Goal: Contribute content: Contribute content

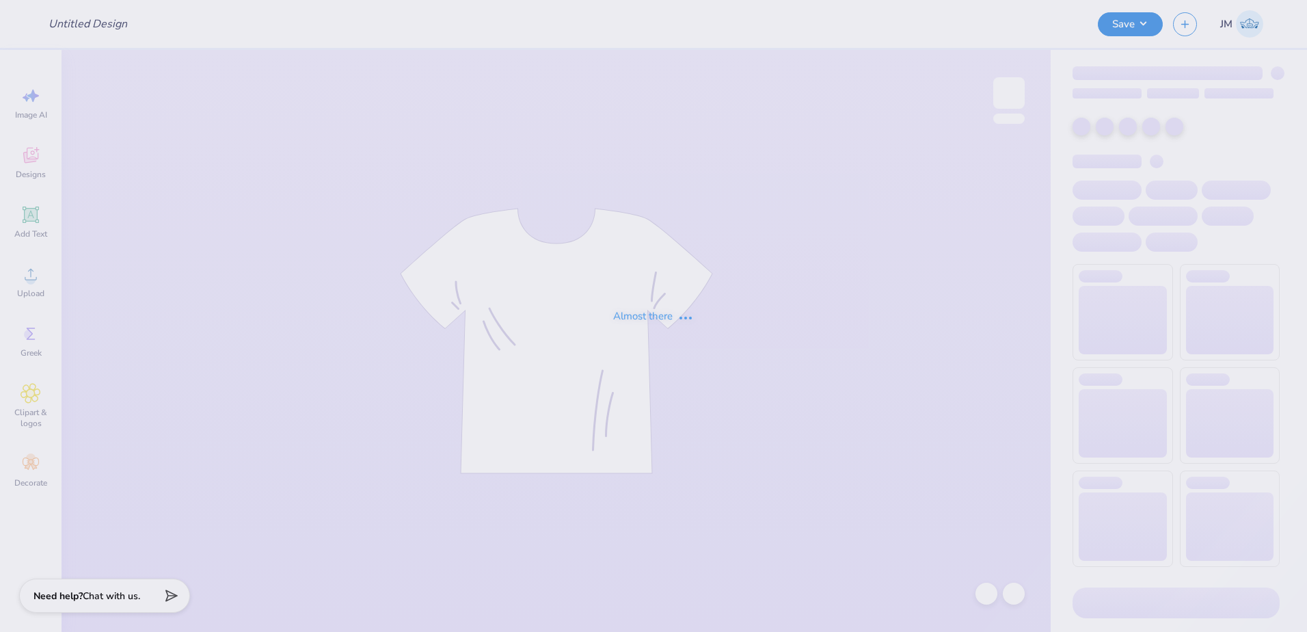
type input "American Dental Society tees!"
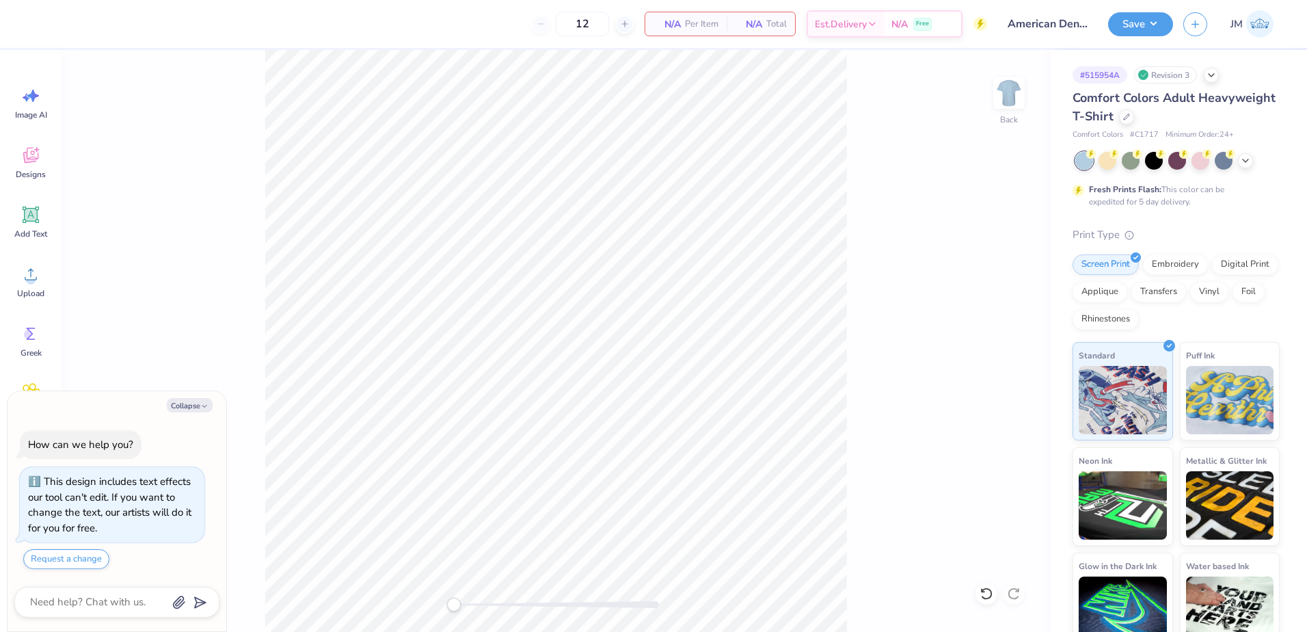
click at [191, 413] on div "Collapse How can we help you? This design includes text effects our tool can't …" at bounding box center [117, 511] width 219 height 241
click at [196, 409] on button "Collapse" at bounding box center [190, 405] width 46 height 14
type textarea "x"
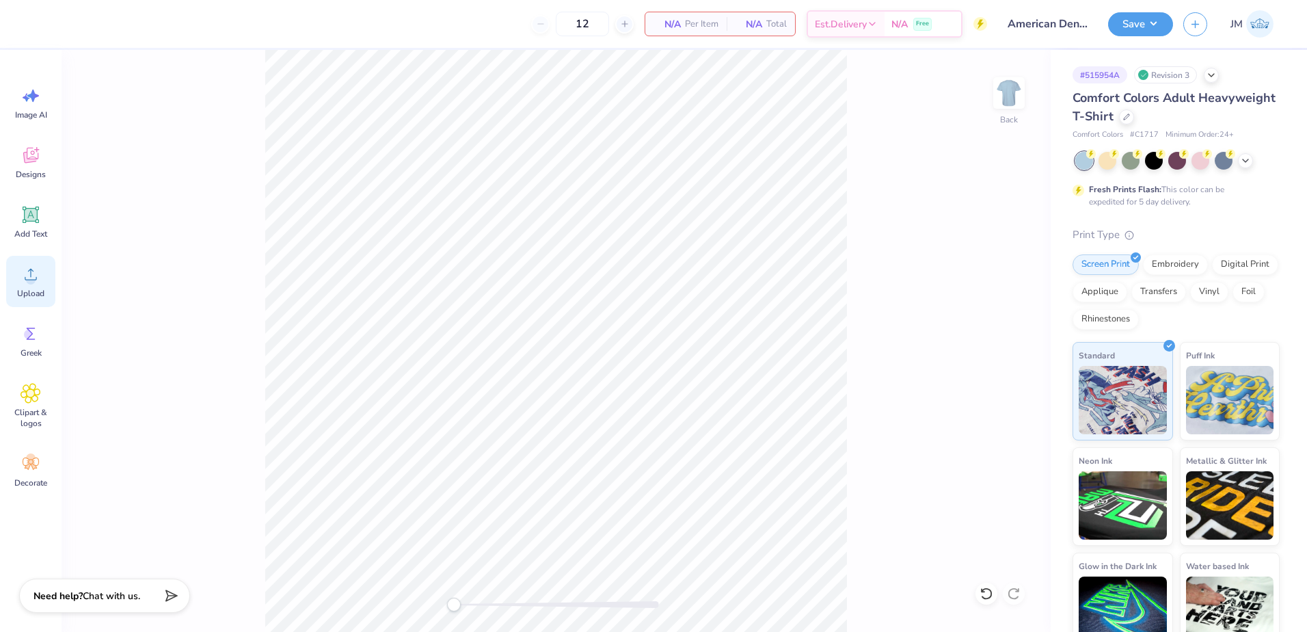
click at [28, 272] on icon at bounding box center [31, 274] width 21 height 21
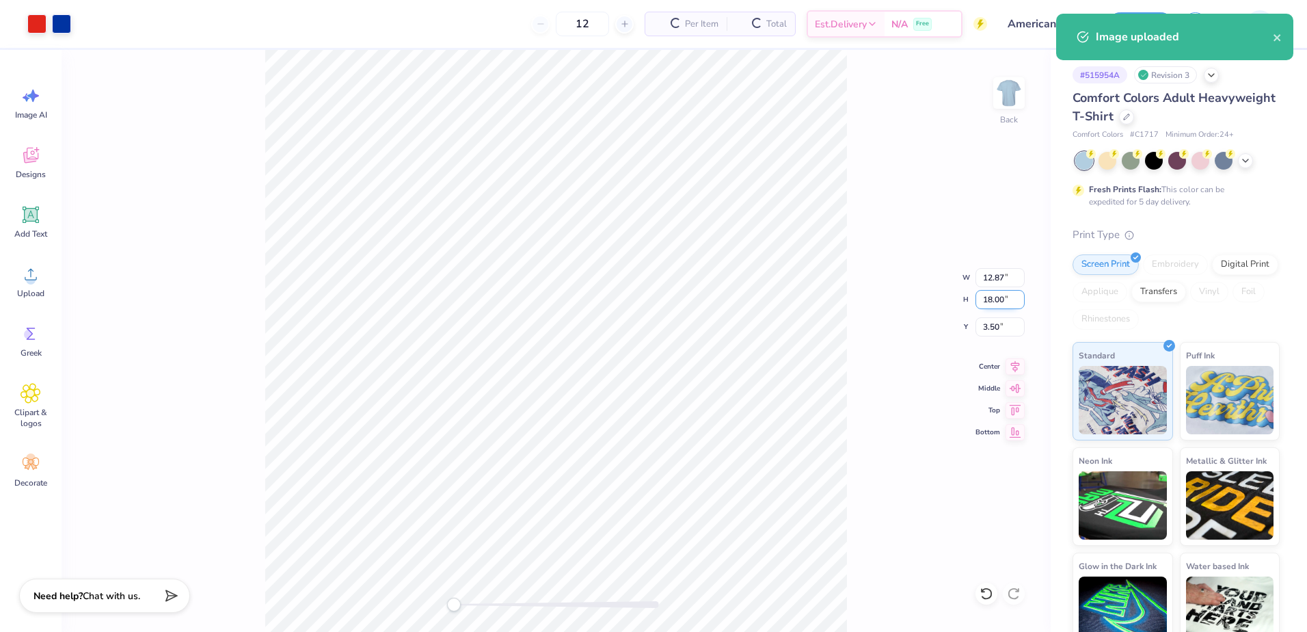
click at [989, 302] on input "18.00" at bounding box center [1000, 299] width 49 height 19
type input "13"
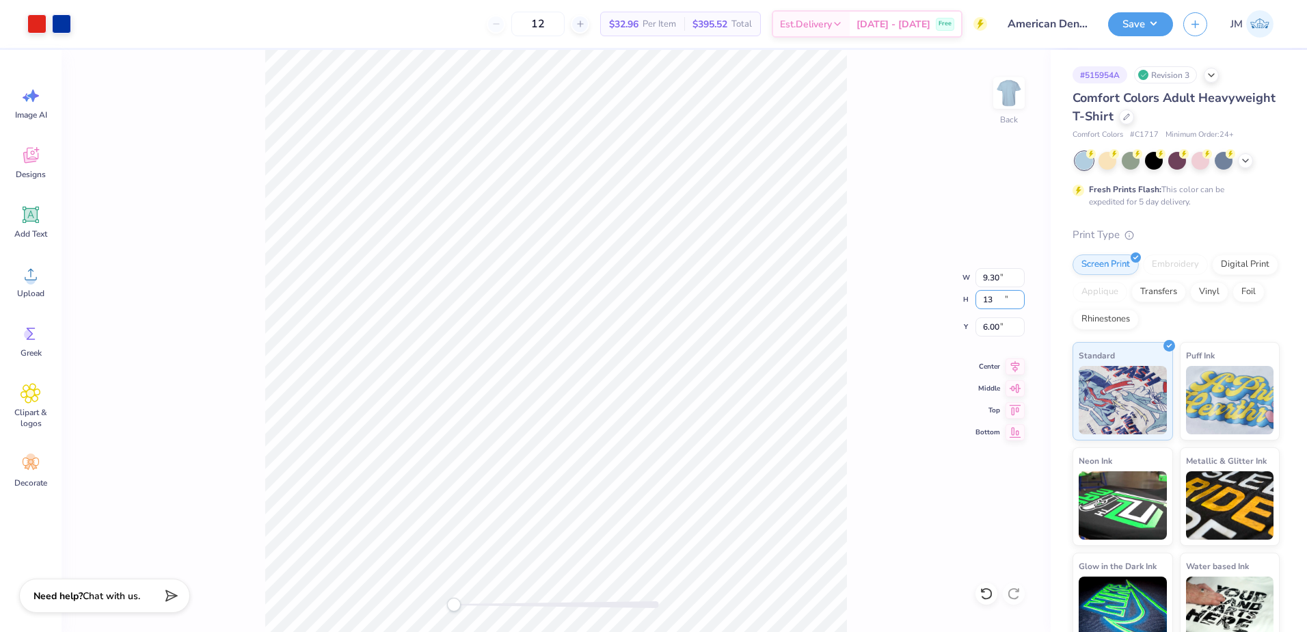
type input "9.30"
type input "13.00"
click at [993, 332] on input "6.00" at bounding box center [1000, 326] width 49 height 19
type input "2"
click at [992, 300] on input "13.00" at bounding box center [1000, 299] width 49 height 19
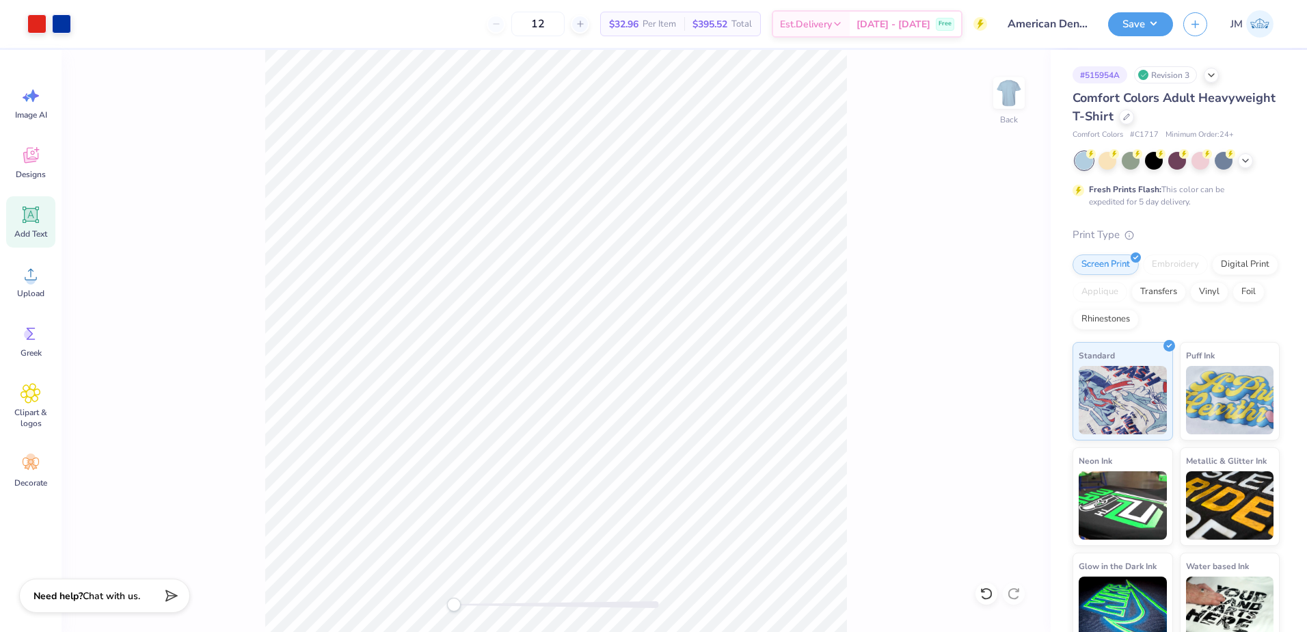
click at [35, 228] on div "Add Text" at bounding box center [30, 221] width 49 height 51
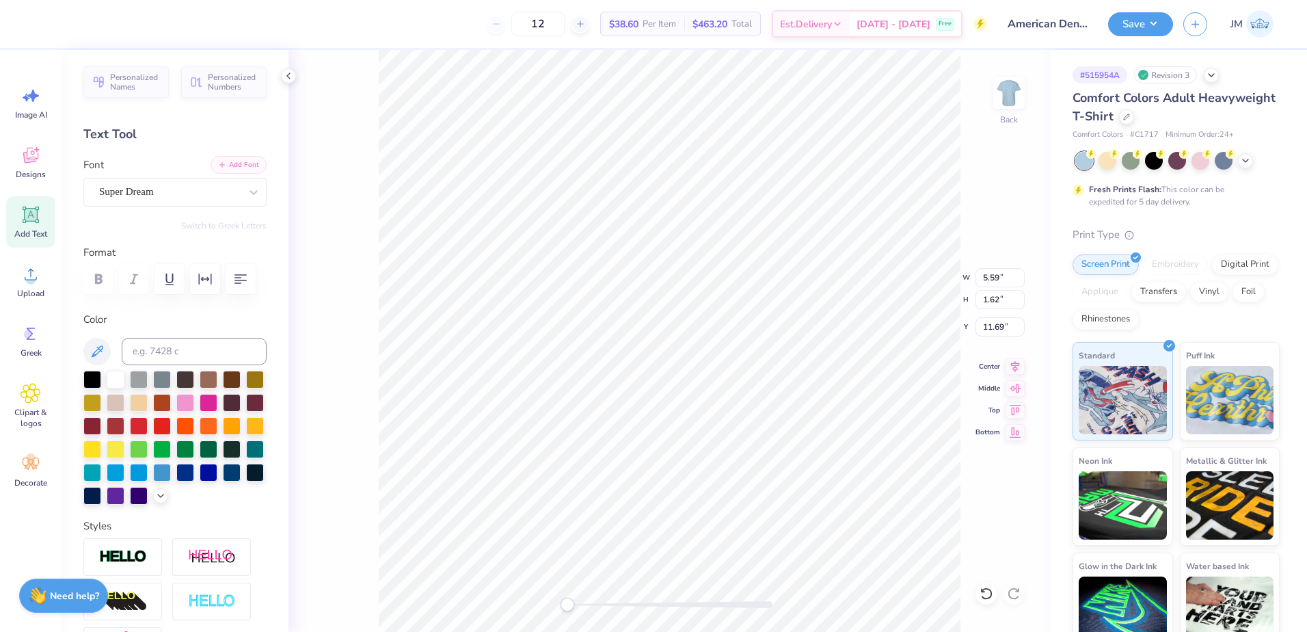
click at [237, 161] on button "Add Font" at bounding box center [239, 165] width 56 height 18
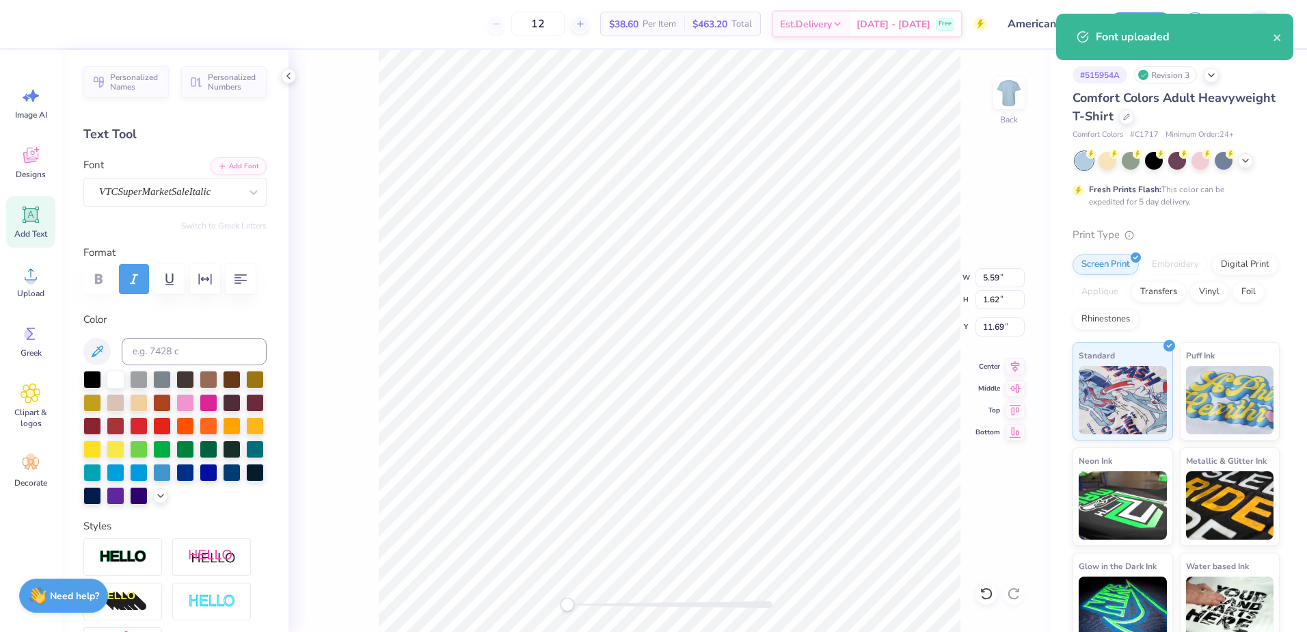
type input "9.30"
type input "13.00"
type input "2.00"
type input "4.05"
type input "1.85"
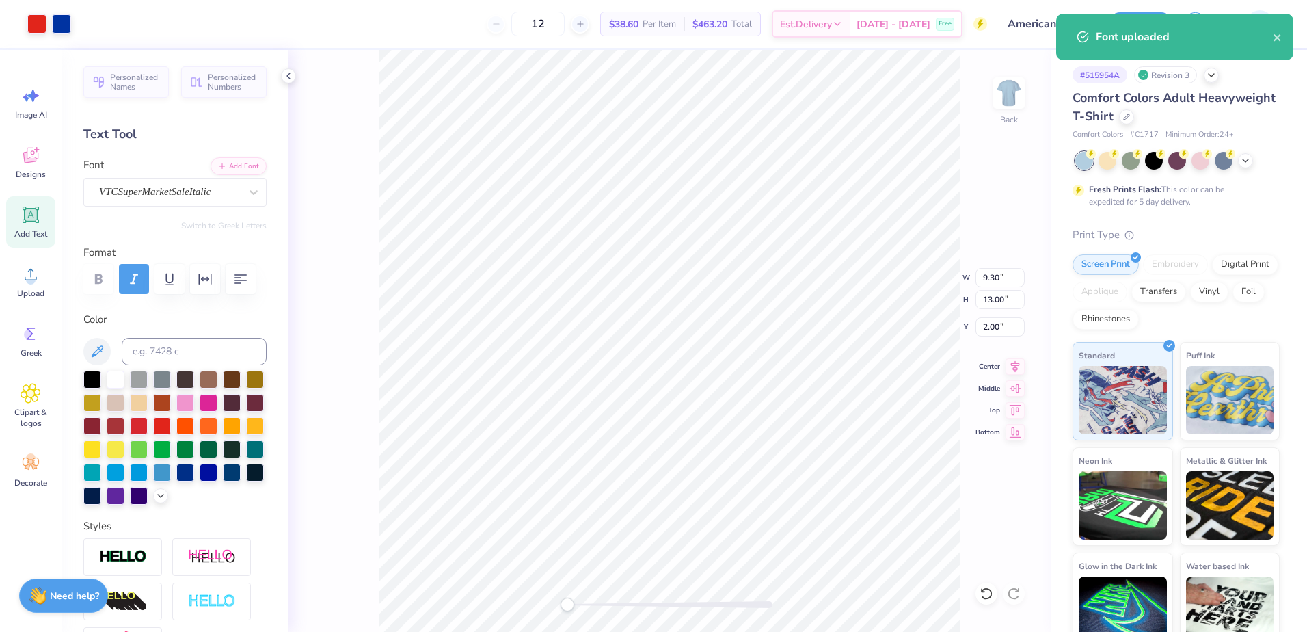
type input "11.58"
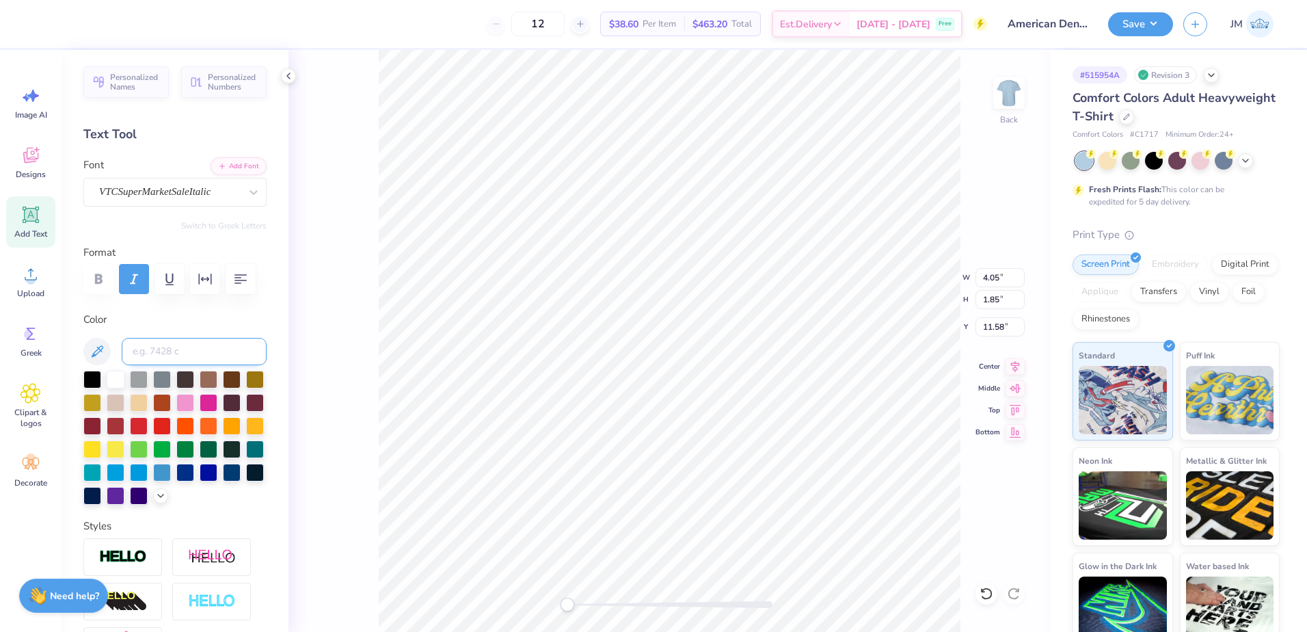
click at [213, 351] on input at bounding box center [194, 351] width 145 height 27
type input "485"
click at [592, 602] on div at bounding box center [670, 604] width 205 height 7
type input "1.37"
type input "0.62"
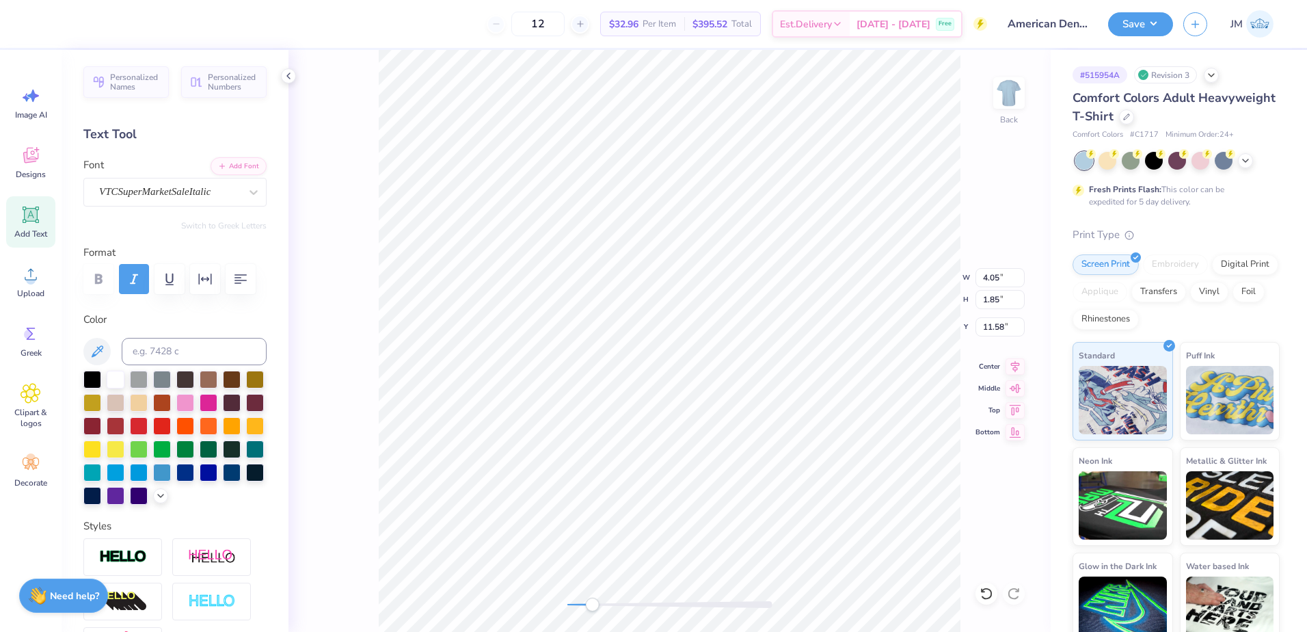
type input "12.80"
paste textarea "UHCL"
type textarea "UHCL"
type input "1.61"
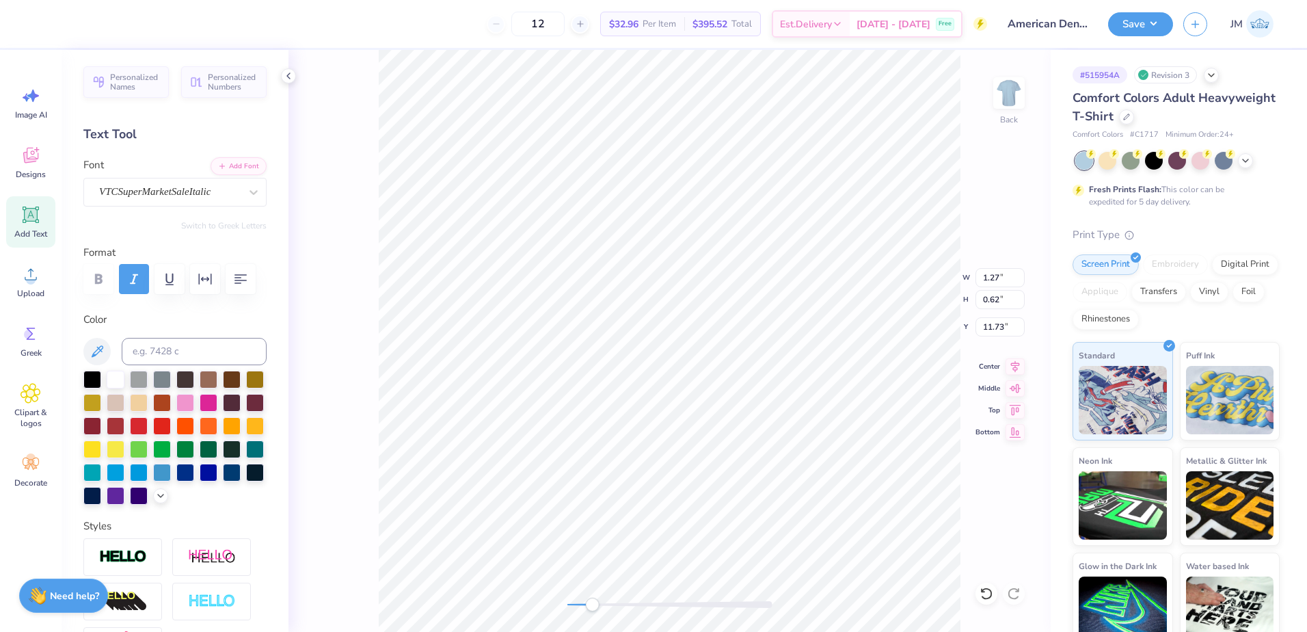
type input "0.79"
type input "11.88"
type input "1.52"
type input "0.74"
type input "11.76"
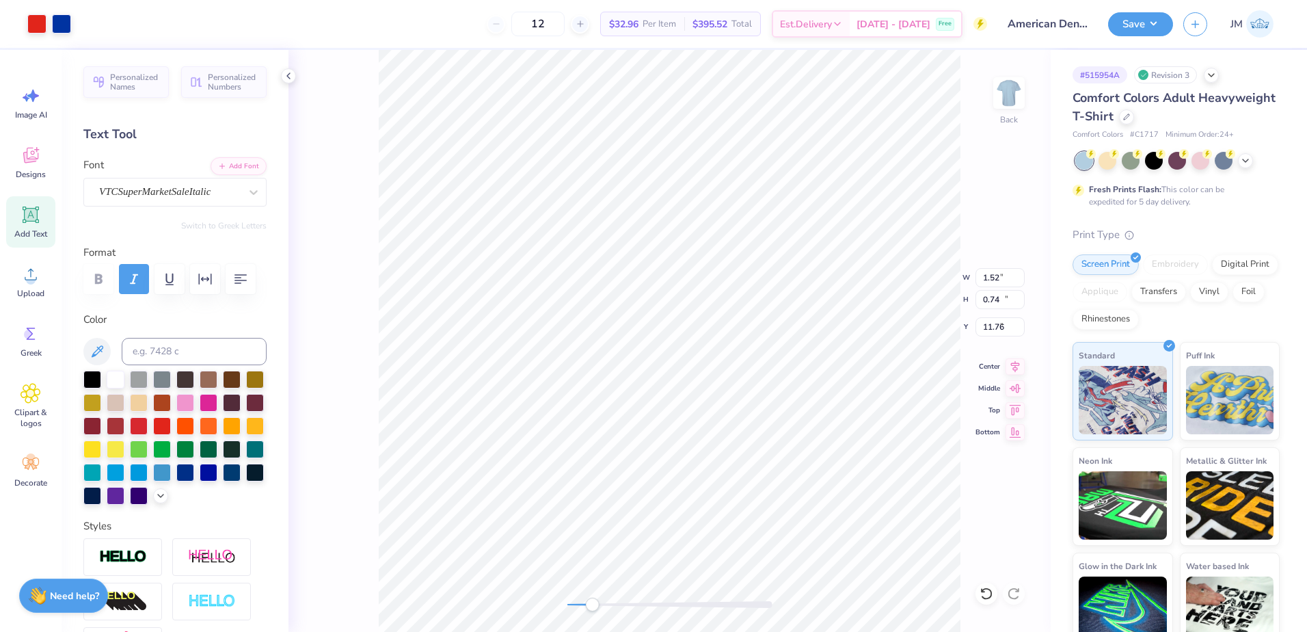
type input "9.30"
type input "13.00"
type input "2.00"
type input "1.52"
type input "0.74"
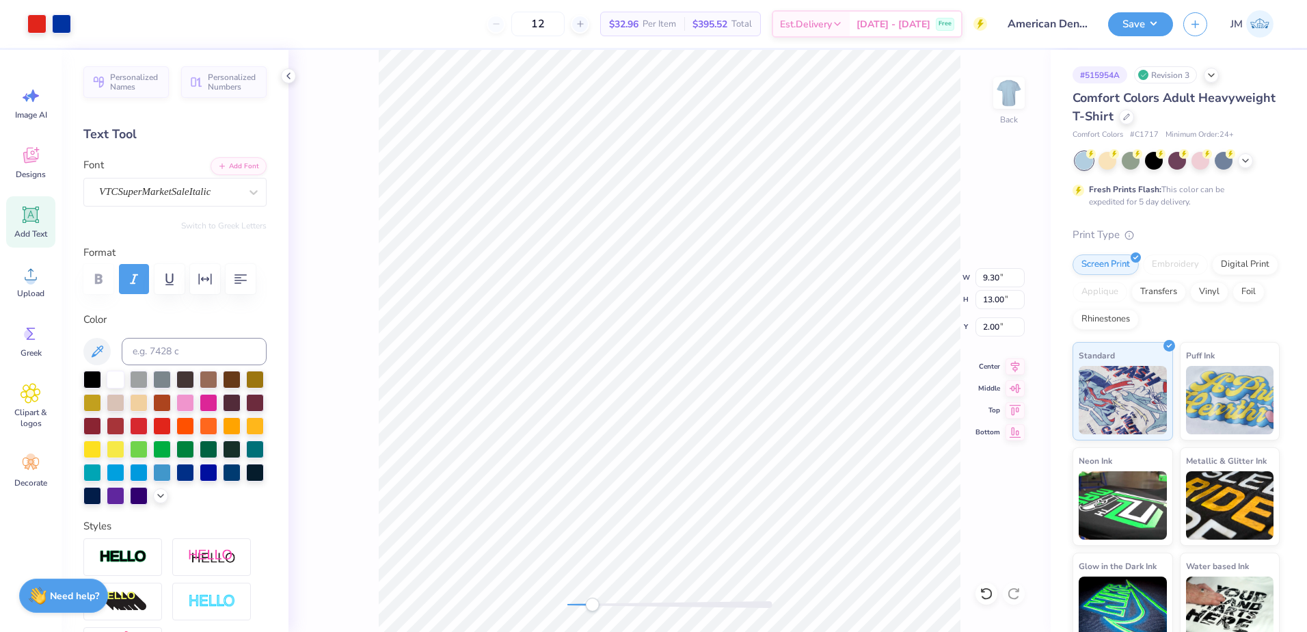
type input "11.76"
type input "1.38"
type input "0.68"
type input "11.82"
paste textarea "2025-26"
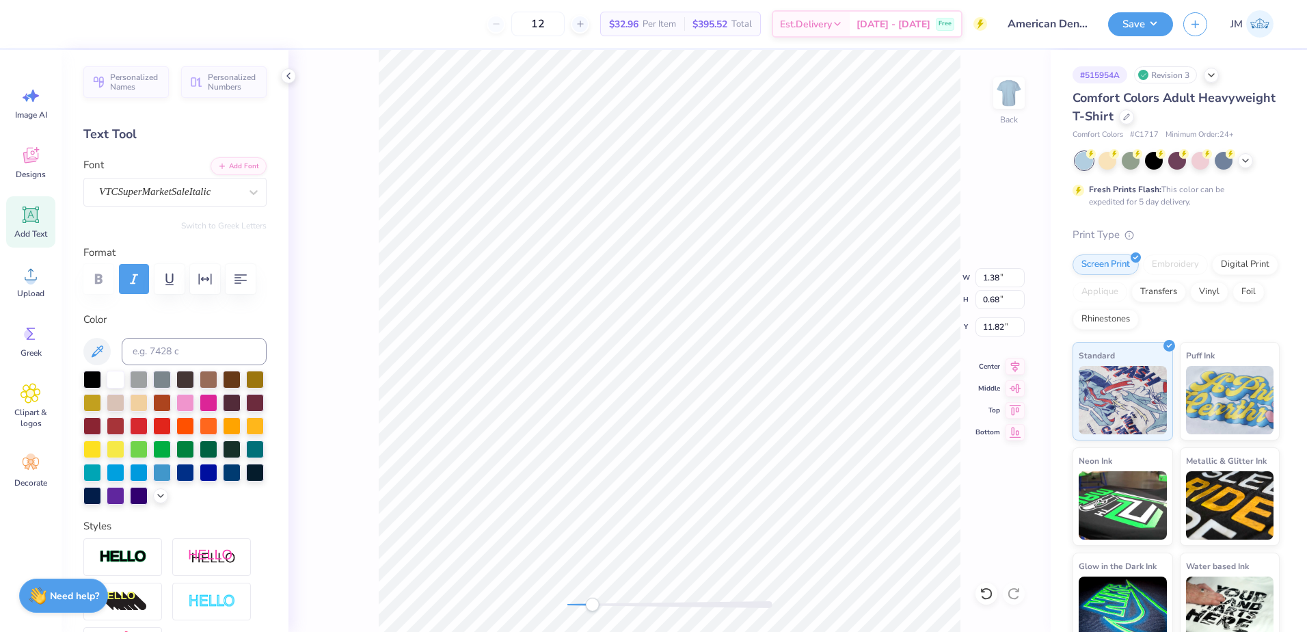
type textarea "2025-26"
type input "1.52"
type input "11.82"
click at [604, 598] on div at bounding box center [670, 605] width 205 height 14
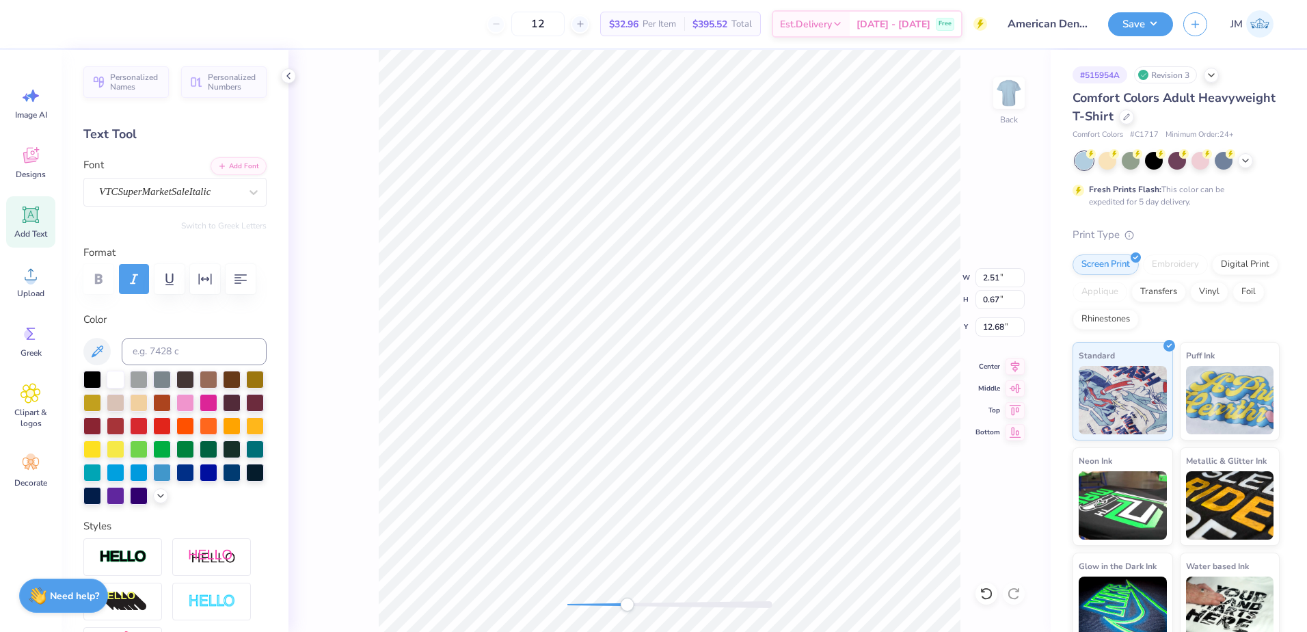
click at [627, 600] on div at bounding box center [670, 605] width 205 height 14
type input "2.51"
type input "1.42"
type input "11.79"
drag, startPoint x: 623, startPoint y: 607, endPoint x: 597, endPoint y: 607, distance: 26.0
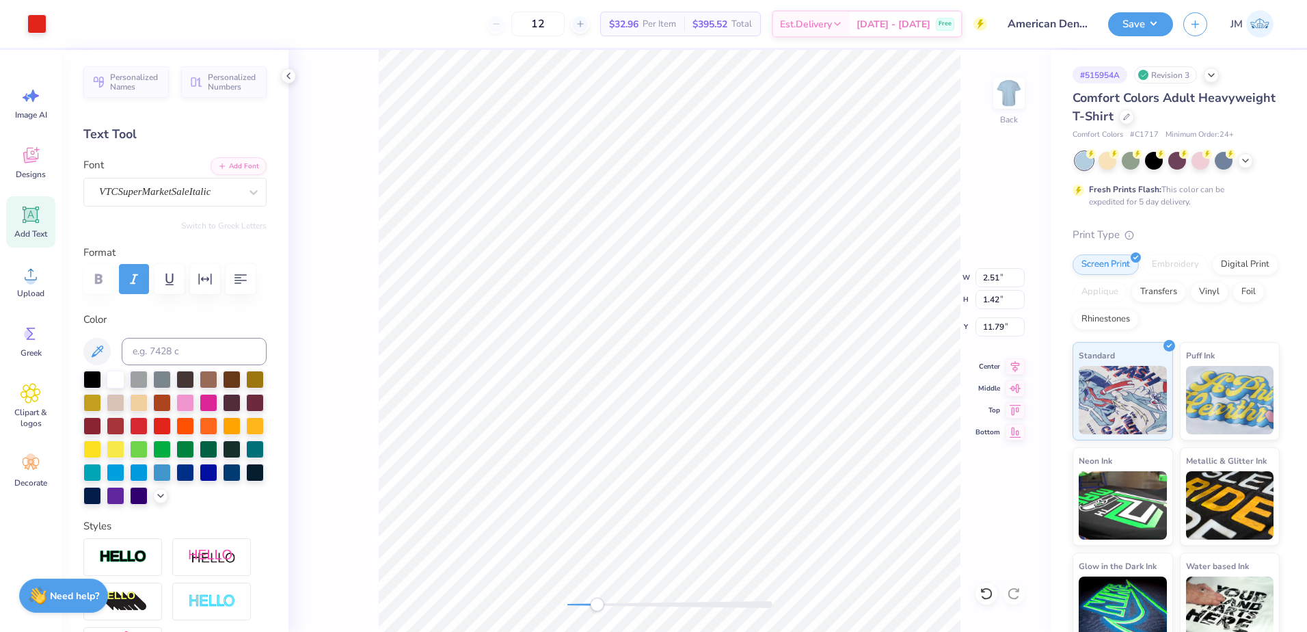
click at [597, 607] on div "Accessibility label" at bounding box center [597, 605] width 14 height 14
drag, startPoint x: 587, startPoint y: 603, endPoint x: 577, endPoint y: 601, distance: 9.8
click at [577, 601] on div "Accessibility label" at bounding box center [577, 605] width 14 height 14
click at [716, 487] on li "Group" at bounding box center [729, 481] width 107 height 27
click at [557, 601] on div "Back W 9.30 9.30 " H 13.00 13.00 " Y 2.00 2.00 " Center Middle Top Bottom" at bounding box center [670, 341] width 762 height 582
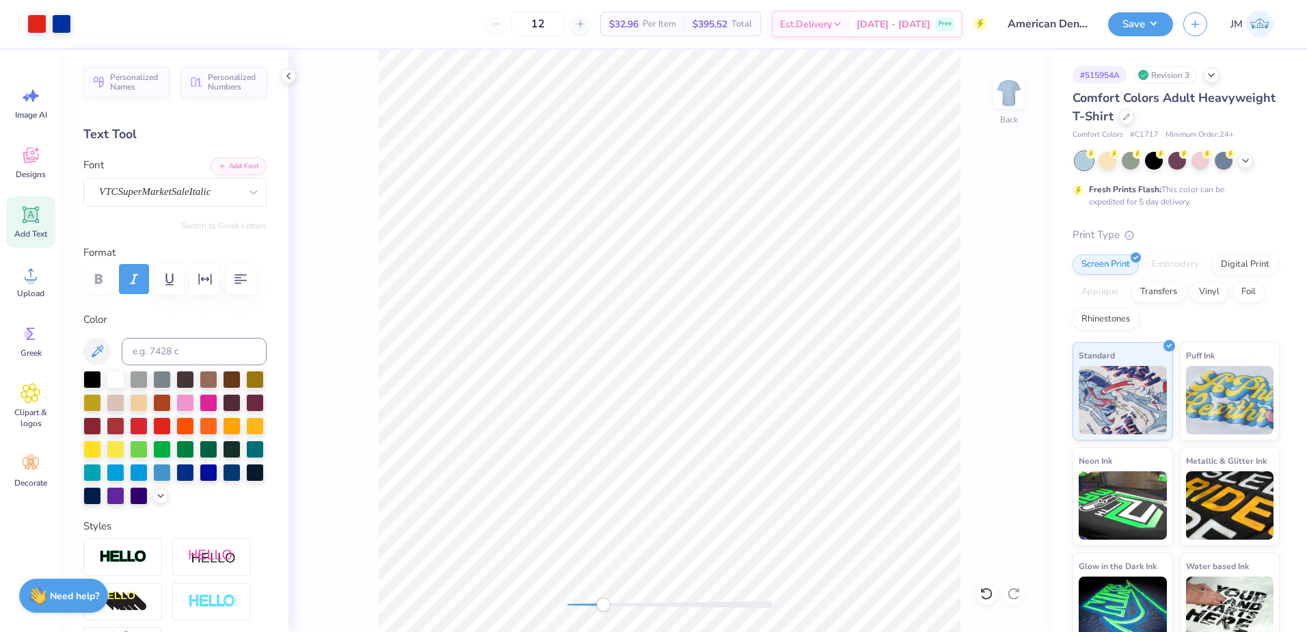
click at [603, 604] on div at bounding box center [670, 604] width 205 height 7
click at [569, 605] on div at bounding box center [670, 604] width 205 height 7
click at [1139, 25] on button "Save" at bounding box center [1140, 22] width 65 height 24
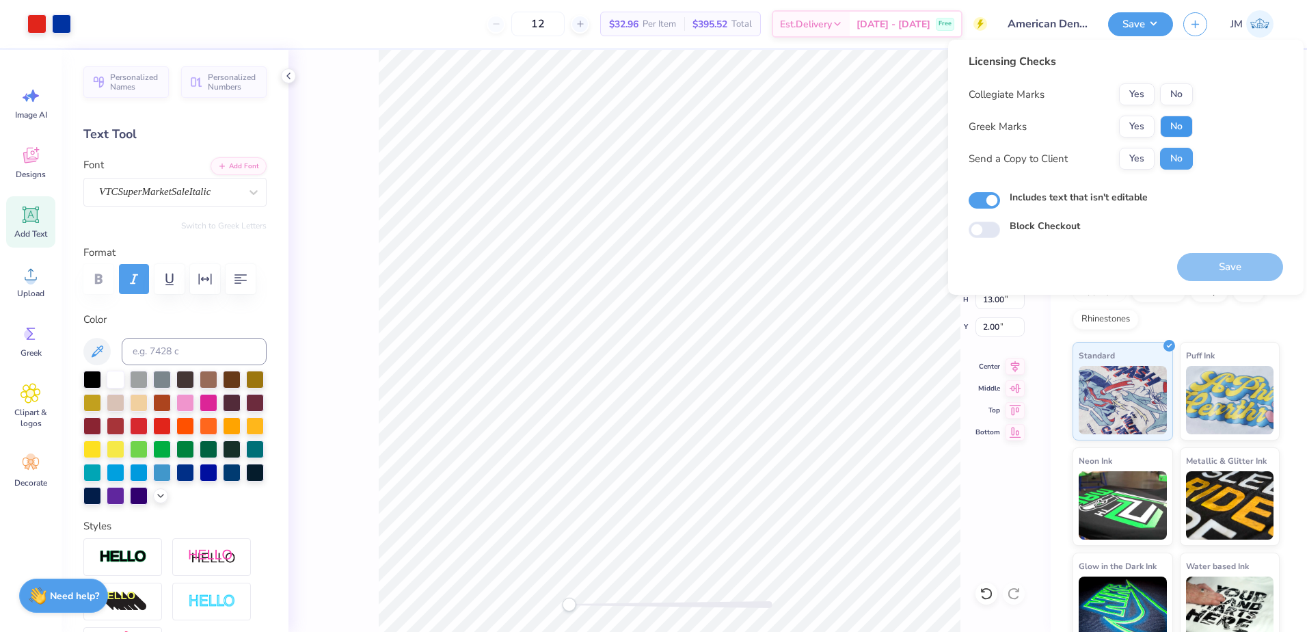
click at [1167, 120] on button "No" at bounding box center [1176, 127] width 33 height 22
click at [1178, 95] on button "No" at bounding box center [1176, 94] width 33 height 22
click at [1251, 272] on button "Save" at bounding box center [1230, 267] width 106 height 28
